Goal: Task Accomplishment & Management: Manage account settings

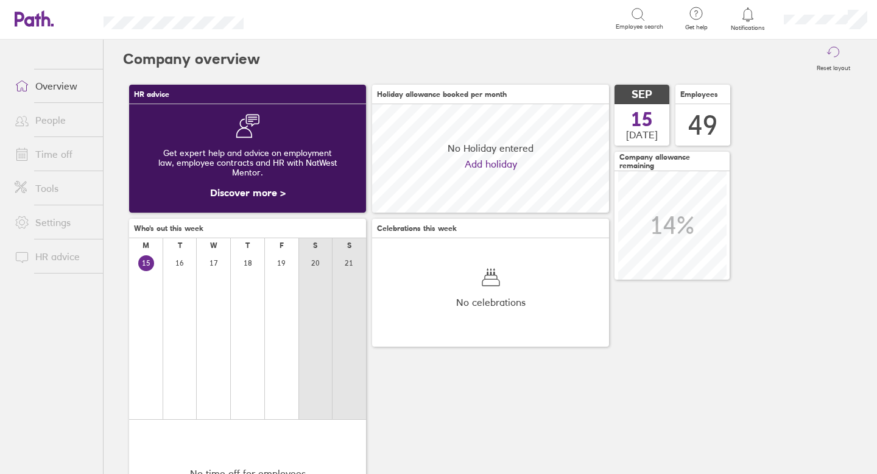
scroll to position [108, 237]
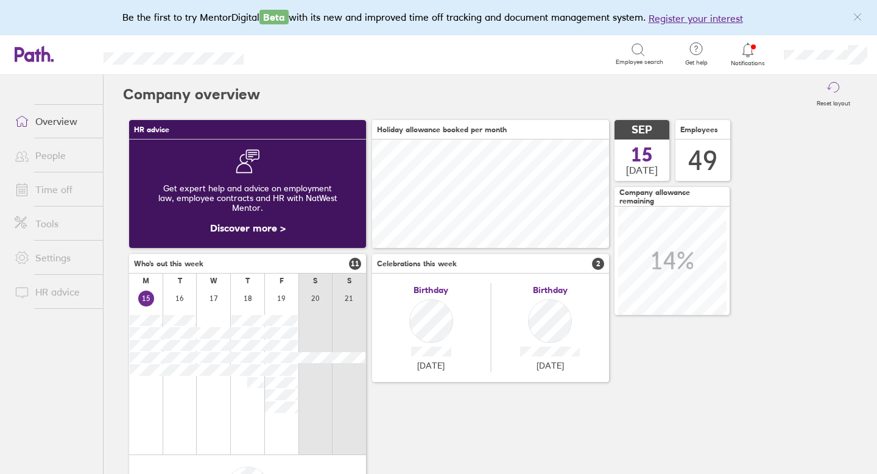
click at [746, 46] on icon at bounding box center [748, 50] width 15 height 15
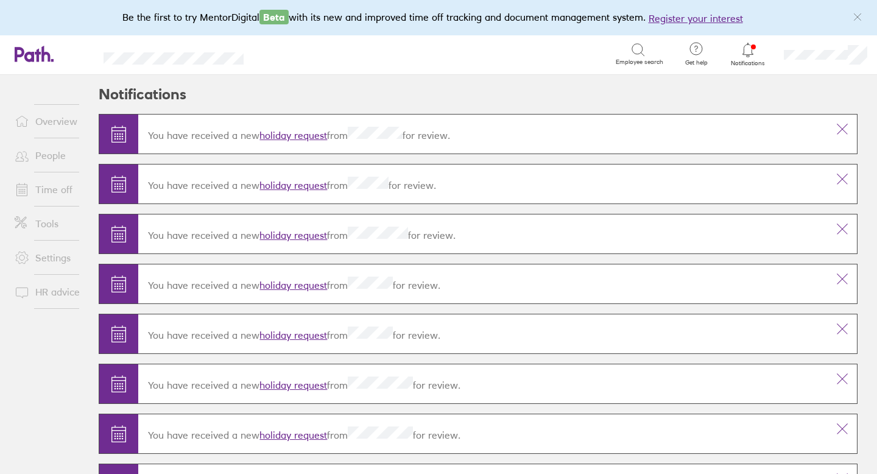
click at [291, 135] on link "holiday request" at bounding box center [294, 135] width 68 height 12
